Goal: Task Accomplishment & Management: Manage account settings

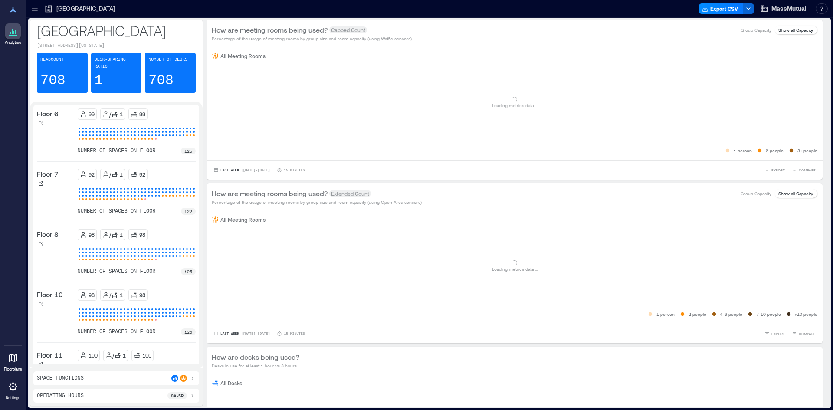
click at [12, 385] on icon at bounding box center [13, 386] width 10 height 10
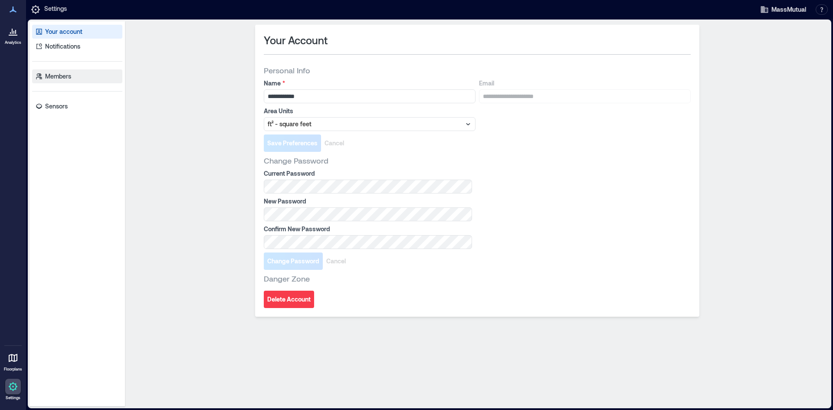
click at [55, 71] on link "Members" at bounding box center [77, 76] width 90 height 14
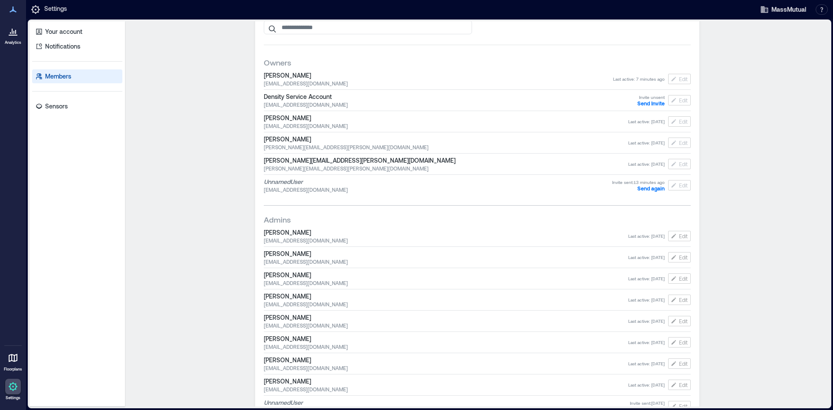
scroll to position [1, 0]
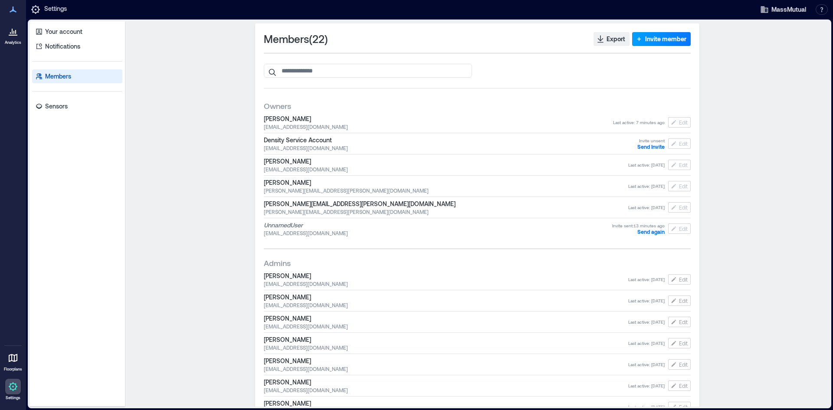
click at [654, 38] on span "Invite member" at bounding box center [665, 39] width 41 height 9
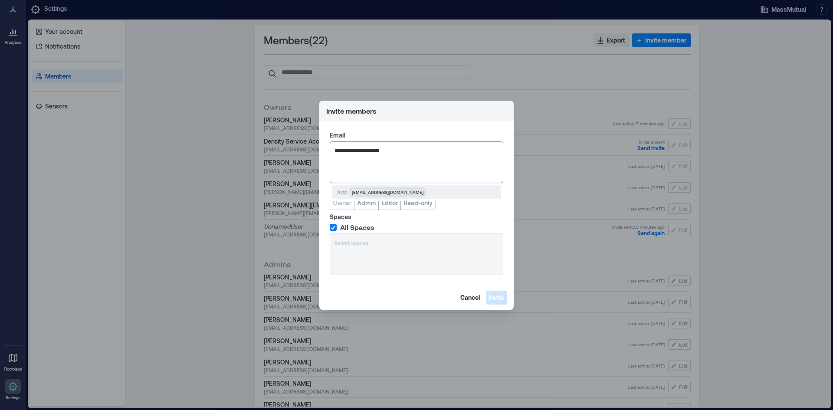
type input "**********"
click at [425, 194] on div "Add hdowd33@massmutual.com" at bounding box center [416, 192] width 169 height 14
drag, startPoint x: 440, startPoint y: 114, endPoint x: 479, endPoint y: 148, distance: 51.7
click at [481, 151] on section "Invite members Email hdowd33@massmutual.com Role Owner Admin Editor Read-only S…" at bounding box center [416, 205] width 194 height 209
click at [402, 160] on div "[EMAIL_ADDRESS][DOMAIN_NAME]" at bounding box center [417, 162] width 174 height 42
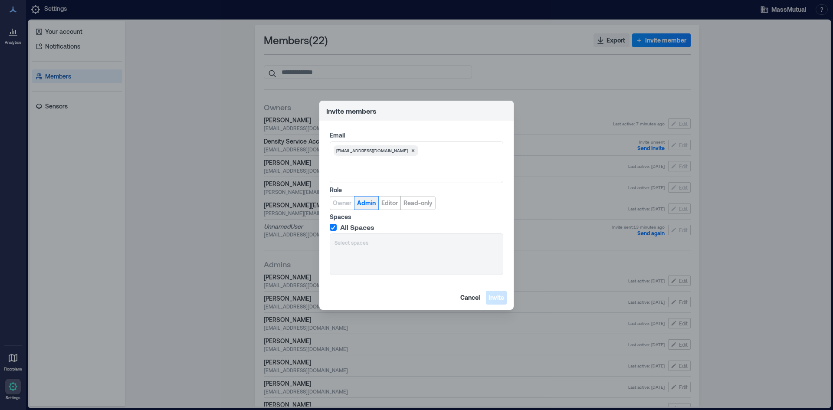
click at [371, 205] on span "Admin" at bounding box center [366, 203] width 19 height 9
click at [371, 243] on div "All Spaces Select spaces" at bounding box center [417, 249] width 174 height 52
click at [388, 202] on span "Editor" at bounding box center [389, 203] width 16 height 9
click at [419, 204] on span "Read-only" at bounding box center [417, 203] width 29 height 9
drag, startPoint x: 407, startPoint y: 111, endPoint x: 475, endPoint y: 137, distance: 72.5
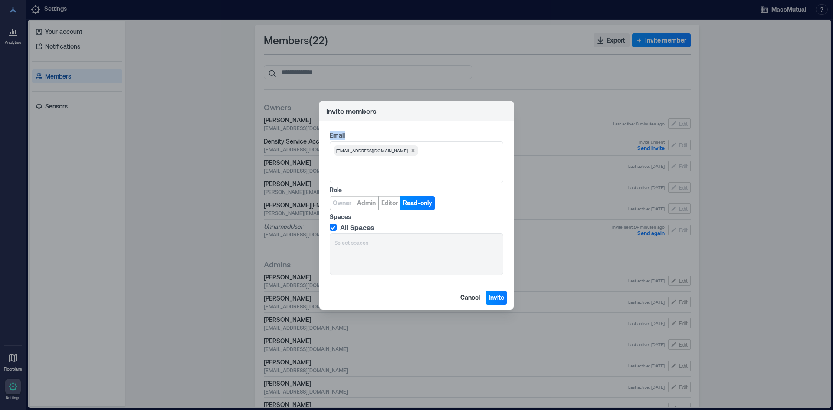
click at [475, 137] on section "Invite members Email hdowd33@massmutual.com Role Owner Admin Editor Read-only S…" at bounding box center [416, 205] width 194 height 209
click at [391, 204] on span "Editor" at bounding box center [389, 203] width 16 height 9
click at [403, 157] on div "[EMAIL_ADDRESS][DOMAIN_NAME]" at bounding box center [417, 162] width 174 height 42
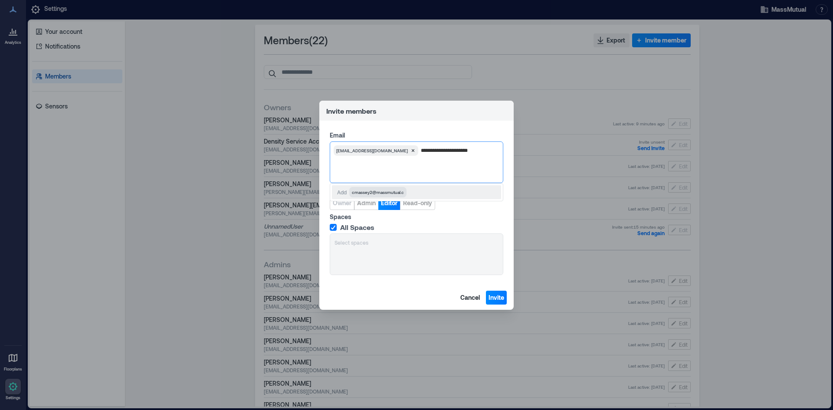
type input "**********"
click at [445, 171] on div "[EMAIL_ADDRESS][DOMAIN_NAME]" at bounding box center [417, 162] width 174 height 42
click at [421, 150] on input "text" at bounding box center [421, 150] width 1 height 7
click at [420, 171] on div "[EMAIL_ADDRESS][DOMAIN_NAME]" at bounding box center [417, 162] width 174 height 42
click at [494, 298] on span "Invite" at bounding box center [497, 297] width 16 height 9
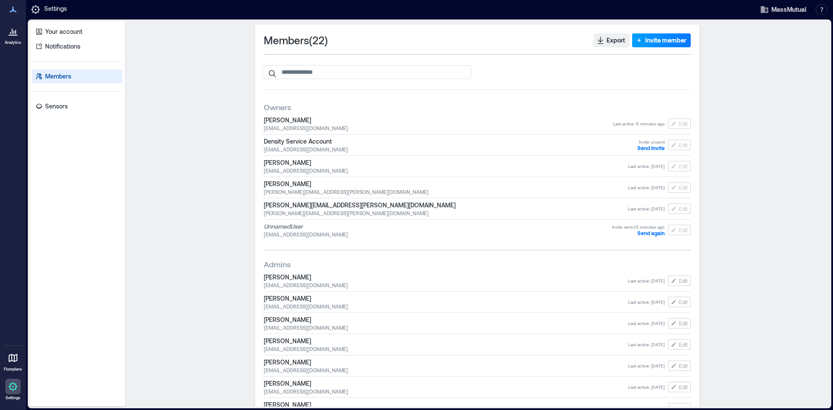
click at [647, 43] on span "Invite member" at bounding box center [665, 40] width 41 height 9
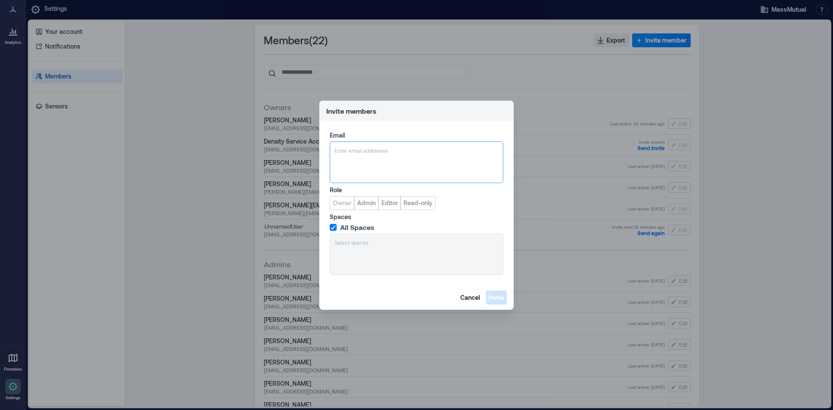
click at [353, 147] on div at bounding box center [417, 150] width 164 height 9
type input "**********"
click at [374, 215] on label "Spaces" at bounding box center [416, 217] width 172 height 9
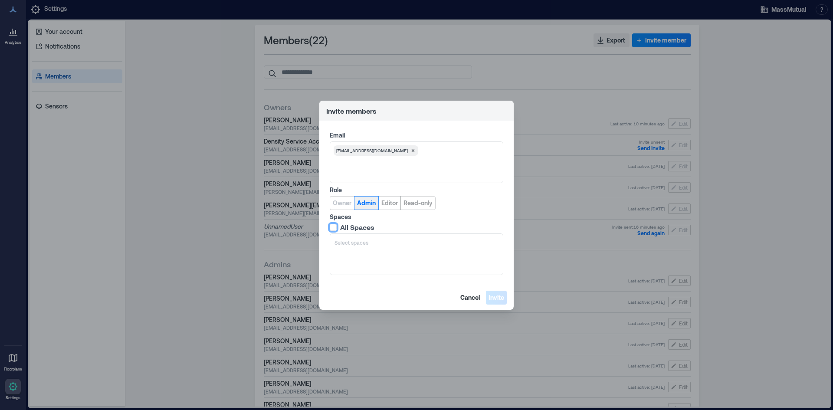
click at [367, 204] on span "Admin" at bounding box center [366, 203] width 19 height 9
click at [336, 227] on span at bounding box center [333, 227] width 7 height 7
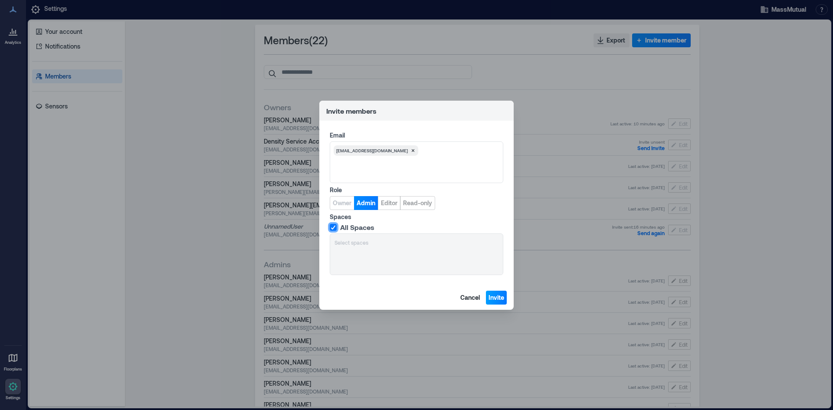
click at [496, 297] on span "Invite" at bounding box center [497, 297] width 16 height 9
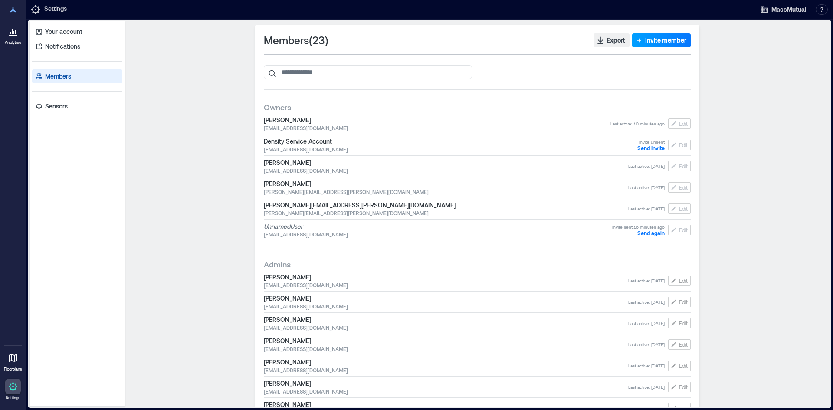
click at [645, 39] on span "Invite member" at bounding box center [665, 40] width 41 height 9
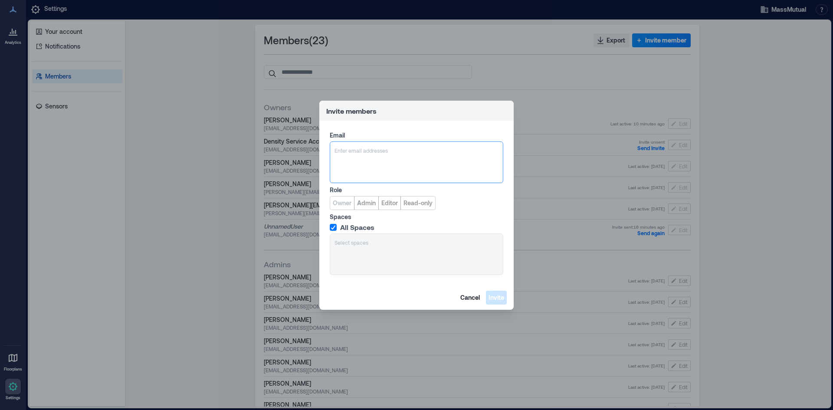
click at [362, 140] on div "Email option , selected. Select is focused ,type to refine list, press Down to …" at bounding box center [417, 157] width 174 height 52
click at [377, 155] on div "Enter email addresses" at bounding box center [417, 150] width 166 height 10
type input "**********"
click at [405, 173] on div "Enter email addresses" at bounding box center [417, 162] width 174 height 42
click at [350, 149] on div at bounding box center [417, 150] width 164 height 9
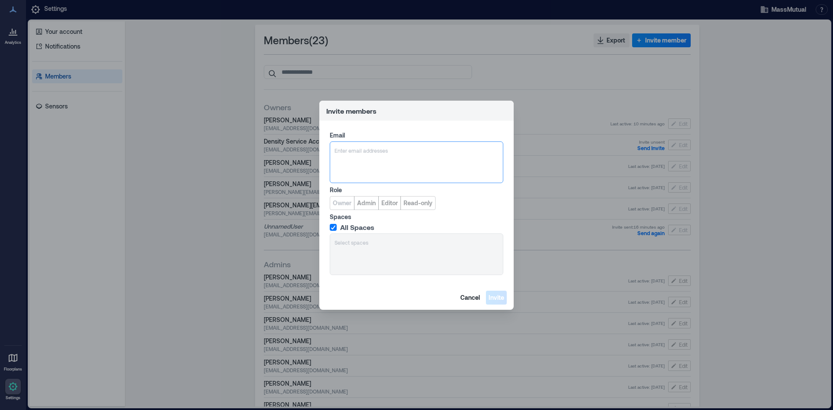
click at [339, 158] on div "Enter email addresses" at bounding box center [417, 162] width 174 height 42
type input "**********"
click at [353, 175] on div "[EMAIL_ADDRESS][DOMAIN_NAME]" at bounding box center [417, 162] width 174 height 42
click at [357, 203] on span "Admin" at bounding box center [366, 203] width 19 height 9
click at [498, 294] on span "Invite" at bounding box center [497, 297] width 16 height 9
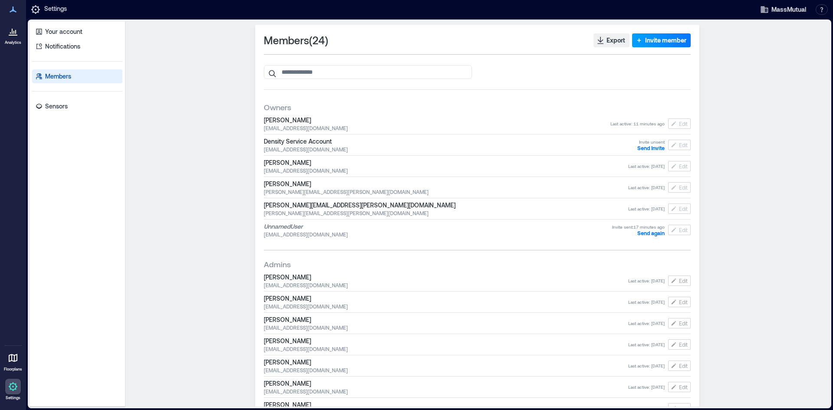
click at [645, 39] on span "Invite member" at bounding box center [665, 40] width 41 height 9
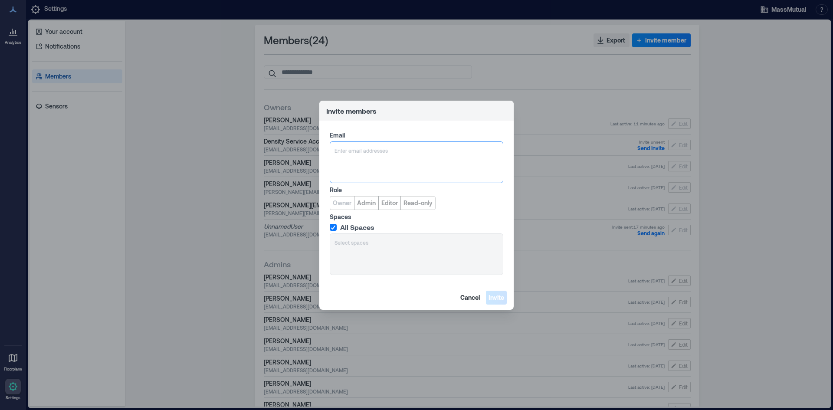
click at [365, 147] on div at bounding box center [417, 150] width 164 height 9
type input "**********"
click at [375, 157] on div "Enter email addresses" at bounding box center [417, 162] width 174 height 42
click at [367, 150] on div at bounding box center [417, 150] width 164 height 9
type input "**********"
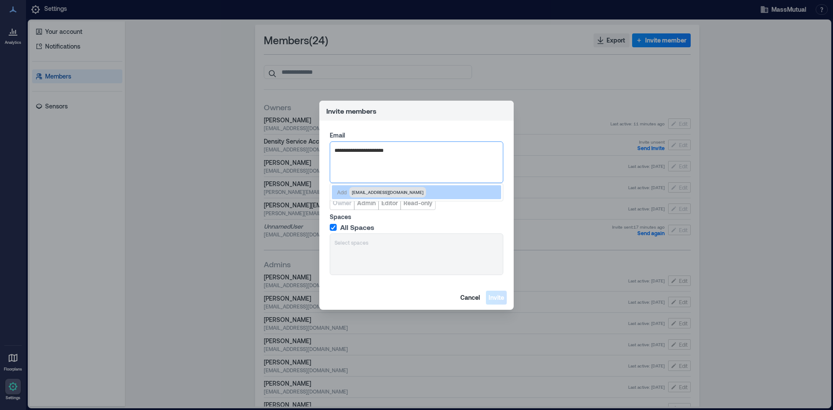
click at [392, 185] on div "Add mreyor38@massmutual.com" at bounding box center [416, 192] width 169 height 14
click at [388, 172] on div "[EMAIL_ADDRESS][DOMAIN_NAME]" at bounding box center [417, 162] width 174 height 42
click at [370, 202] on span "Admin" at bounding box center [366, 203] width 19 height 9
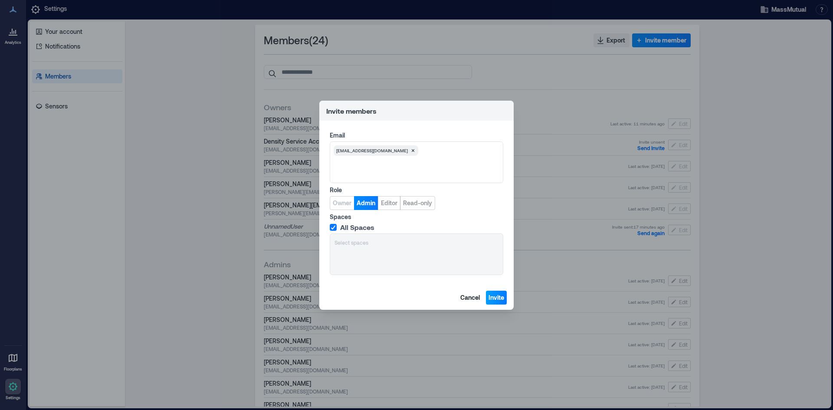
click at [492, 296] on span "Invite" at bounding box center [497, 297] width 16 height 9
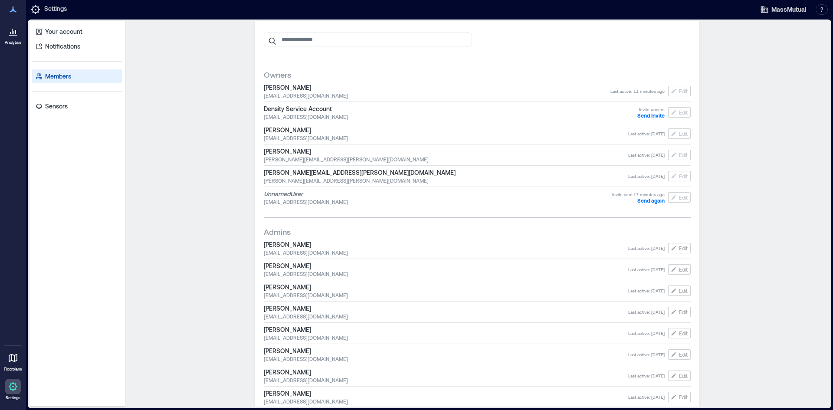
scroll to position [22, 0]
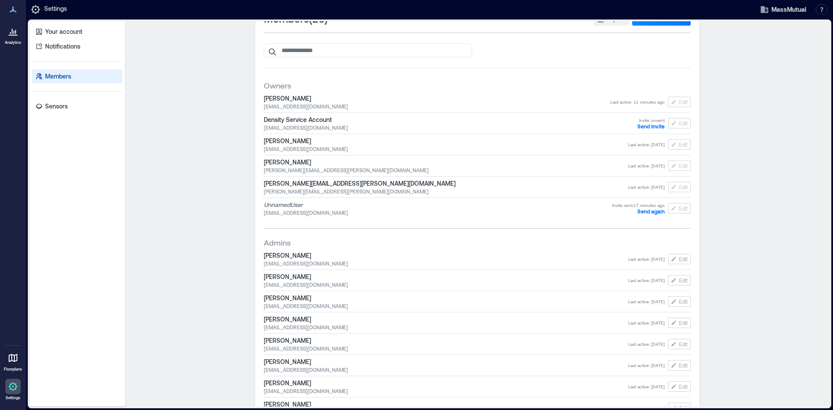
click at [282, 101] on span "[PERSON_NAME]" at bounding box center [437, 98] width 347 height 9
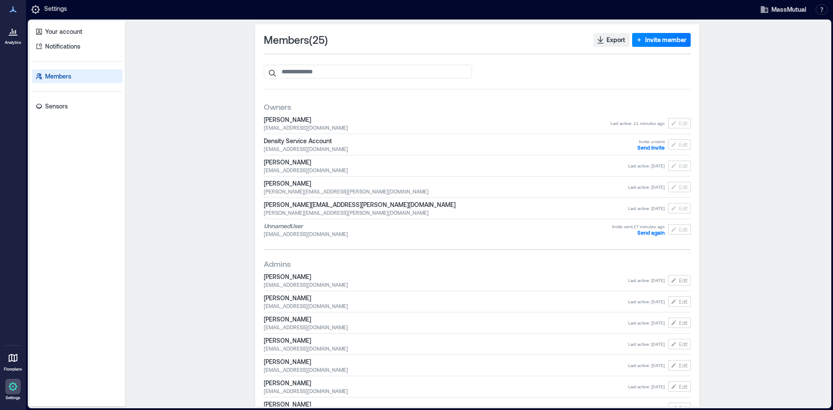
scroll to position [0, 0]
click at [217, 99] on div "Members ( 25 ) Export Invite member Owners Jospeh Bell jbell37@massmutual.com L…" at bounding box center [477, 214] width 698 height 378
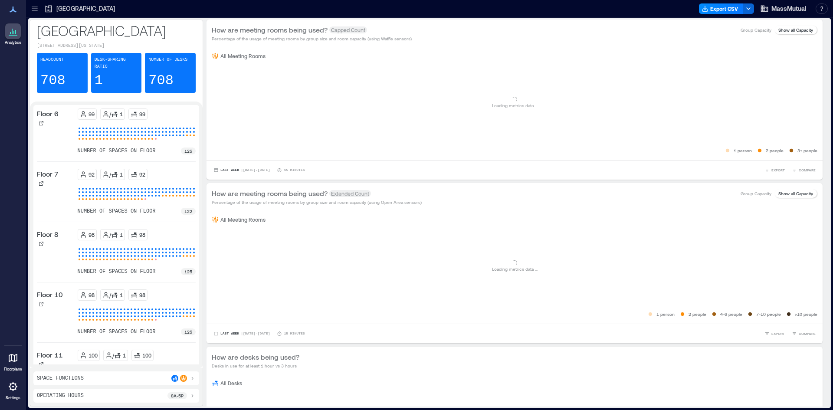
click at [11, 387] on icon at bounding box center [13, 386] width 10 height 10
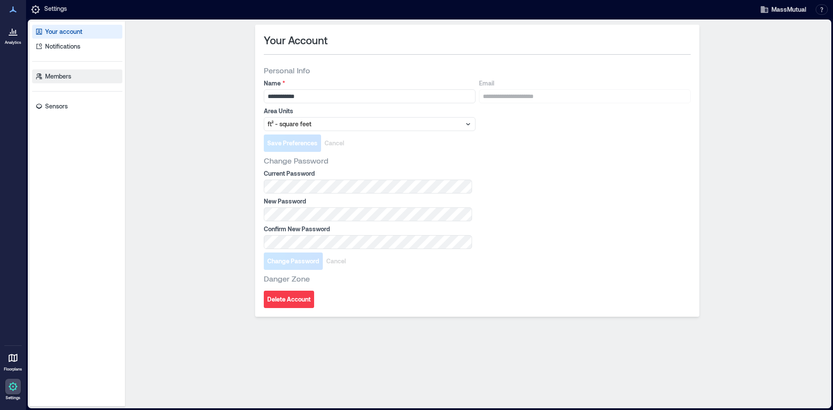
click at [52, 77] on p "Members" at bounding box center [58, 76] width 26 height 9
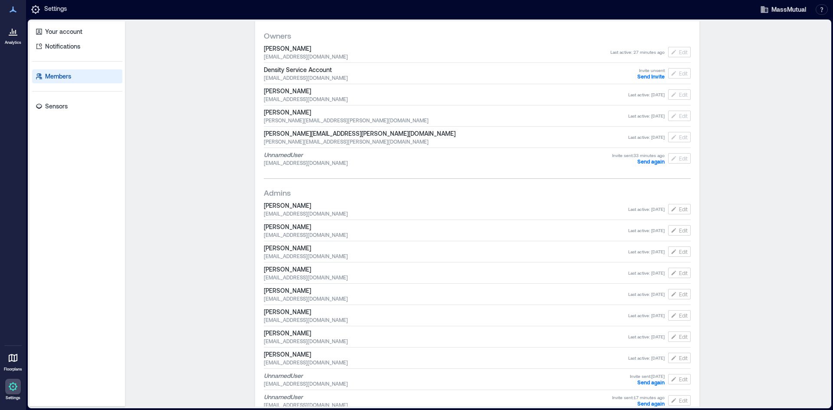
scroll to position [87, 0]
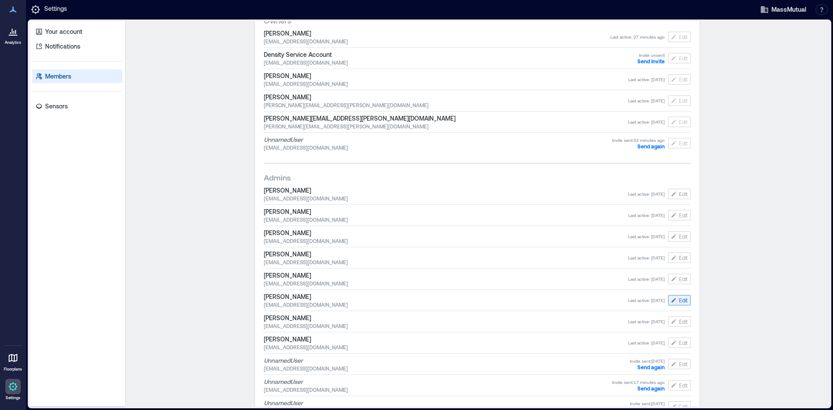
click at [672, 301] on icon "button" at bounding box center [674, 300] width 5 height 5
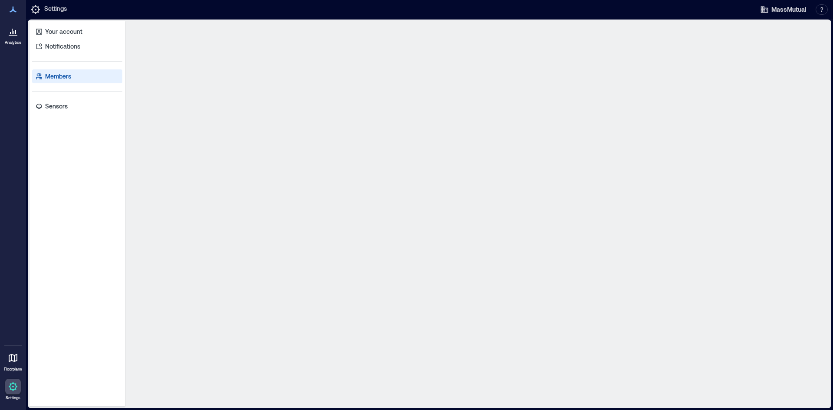
scroll to position [0, 0]
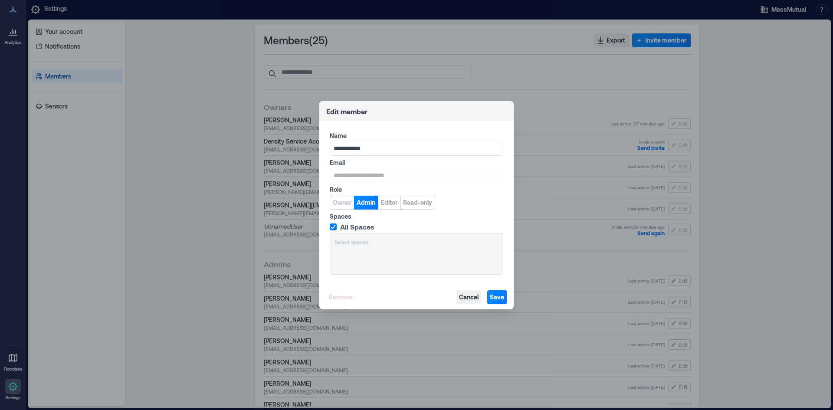
click at [469, 299] on span "Cancel" at bounding box center [469, 297] width 20 height 9
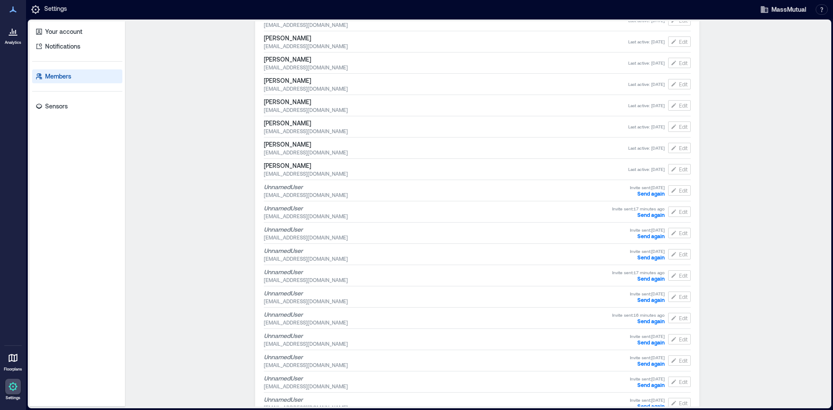
scroll to position [282, 0]
